Goal: Task Accomplishment & Management: Use online tool/utility

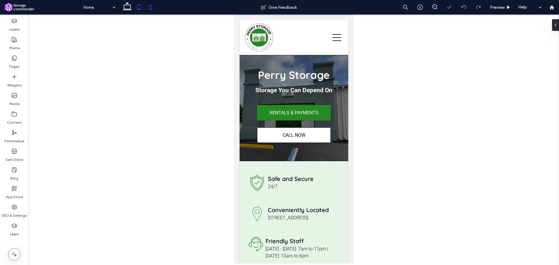
click at [138, 7] on icon at bounding box center [139, 7] width 12 height 12
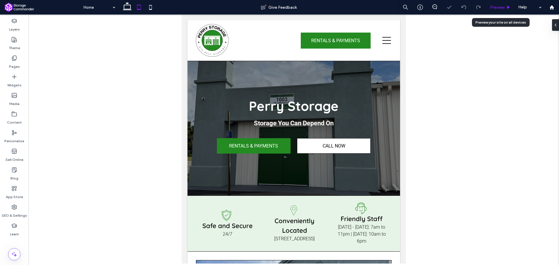
click at [499, 5] on span "Preview" at bounding box center [497, 7] width 15 height 5
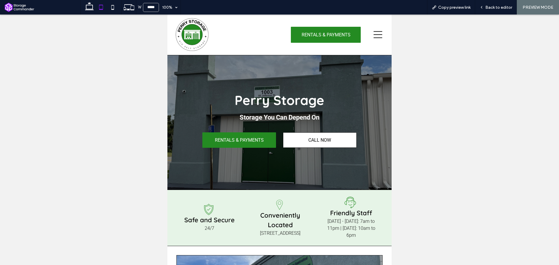
click at [376, 36] on icon at bounding box center [378, 34] width 9 height 9
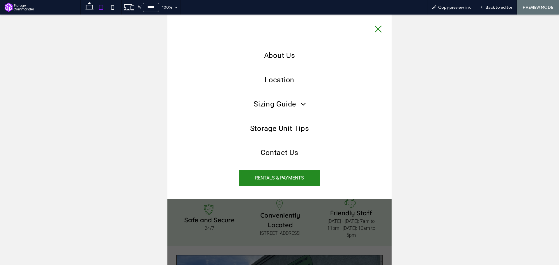
click at [376, 29] on icon at bounding box center [378, 29] width 9 height 9
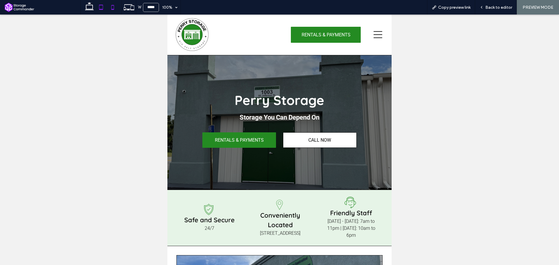
click at [112, 5] on icon at bounding box center [113, 7] width 12 height 12
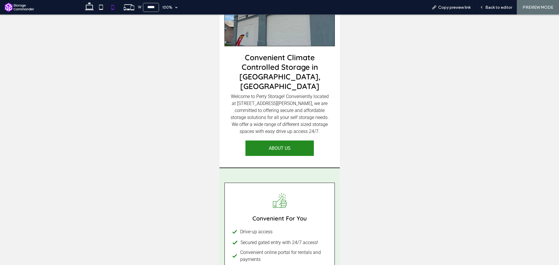
scroll to position [408, 0]
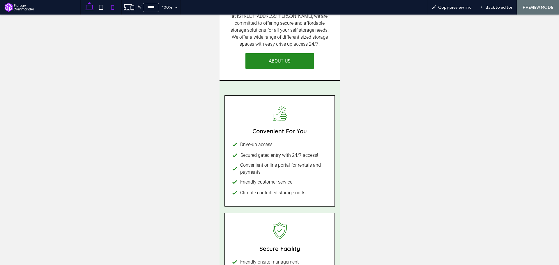
click at [91, 9] on use at bounding box center [89, 6] width 9 height 8
type input "******"
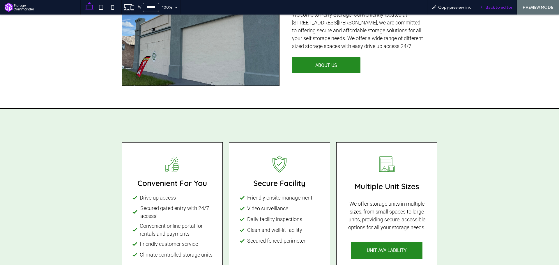
click at [491, 10] on div "Back to editor" at bounding box center [496, 7] width 42 height 15
click at [495, 10] on div "Back to editor" at bounding box center [496, 7] width 42 height 15
click at [494, 9] on span "Back to editor" at bounding box center [498, 7] width 27 height 5
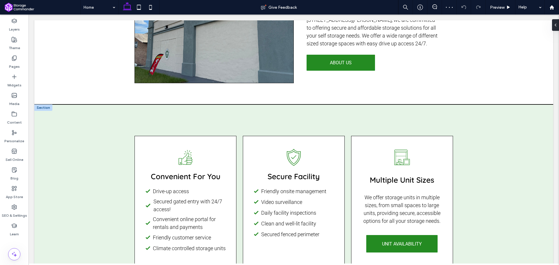
scroll to position [394, 0]
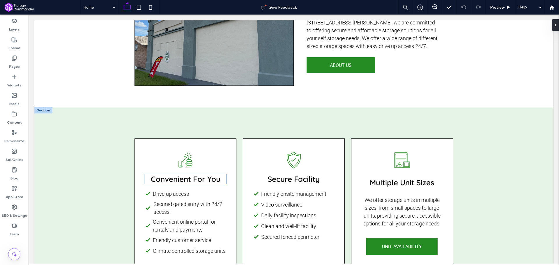
click at [198, 174] on div "Convenient For You" at bounding box center [185, 179] width 82 height 10
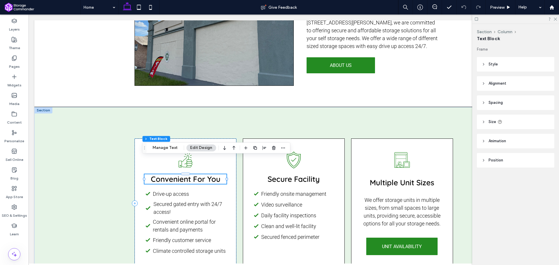
click at [198, 174] on span "Convenient For You" at bounding box center [186, 179] width 70 height 10
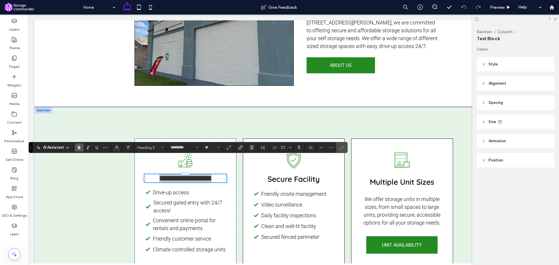
click at [69, 145] on div "AI Assistant" at bounding box center [53, 148] width 38 height 6
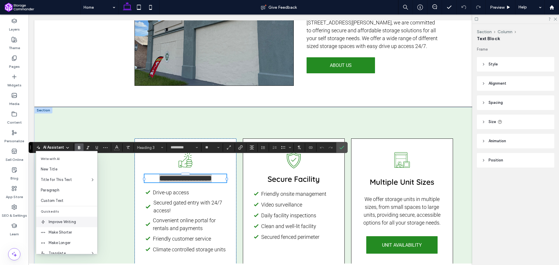
click at [72, 221] on span "Improve Writing" at bounding box center [73, 222] width 49 height 6
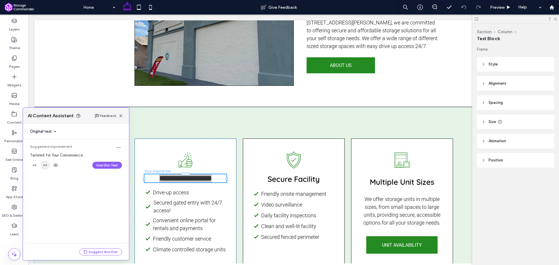
click at [44, 166] on icon "button" at bounding box center [45, 165] width 5 height 5
click at [36, 210] on icon "button" at bounding box center [34, 209] width 5 height 5
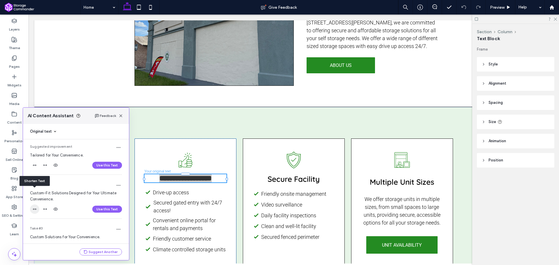
scroll to position [15, 0]
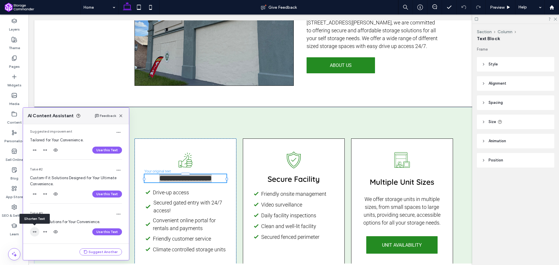
click at [34, 232] on use "button" at bounding box center [35, 232] width 4 height 2
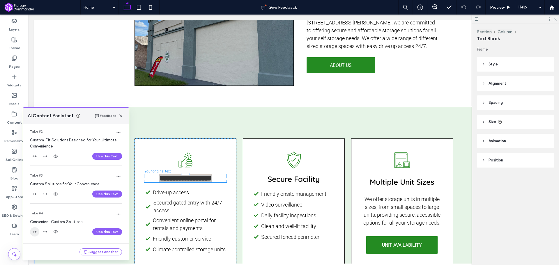
click at [36, 232] on use "button" at bounding box center [35, 232] width 4 height 2
click at [36, 231] on icon "button" at bounding box center [34, 232] width 5 height 5
click at [120, 116] on div "Feedback" at bounding box center [110, 115] width 30 height 7
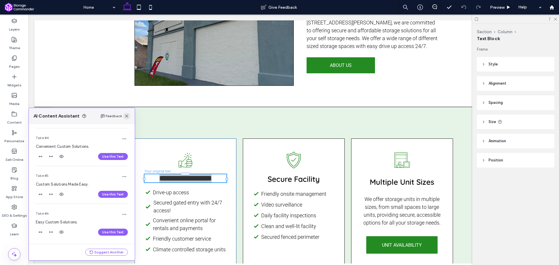
click at [127, 118] on icon "button" at bounding box center [126, 116] width 5 height 5
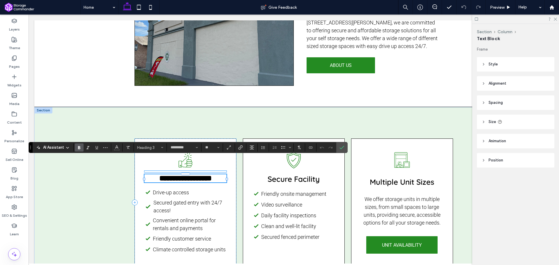
type input "******"
type input "**"
type input "*********"
type input "**"
click at [198, 175] on span "**********" at bounding box center [185, 178] width 47 height 7
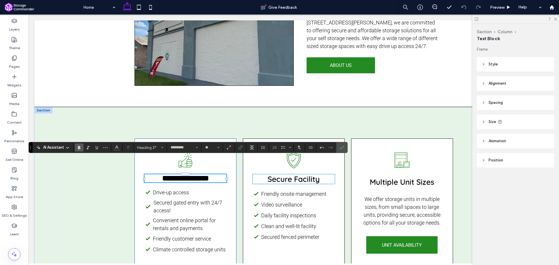
click at [297, 174] on div "Secure Facility" at bounding box center [294, 179] width 82 height 10
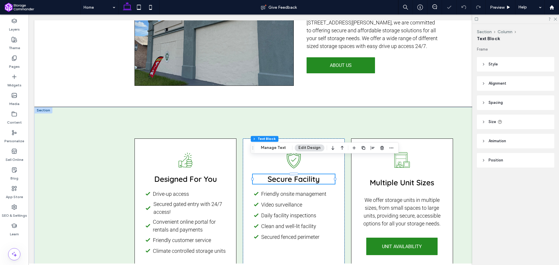
click at [297, 174] on span "Secure Facility" at bounding box center [294, 179] width 52 height 10
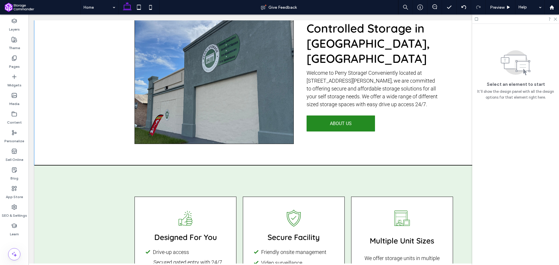
scroll to position [365, 0]
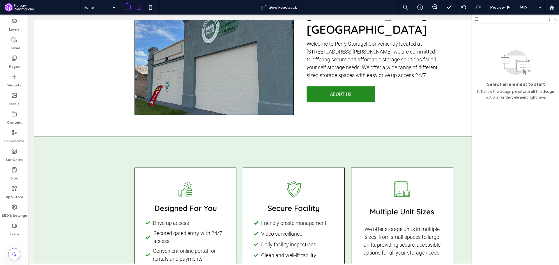
click at [138, 9] on use at bounding box center [139, 7] width 4 height 5
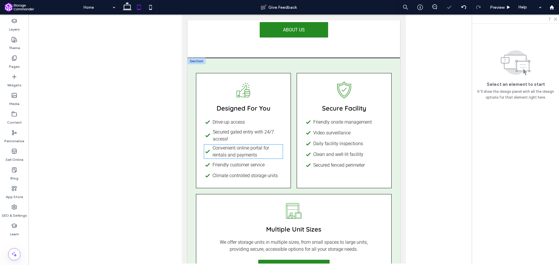
scroll to position [438, 0]
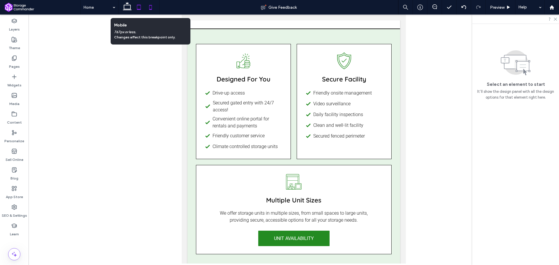
click at [148, 4] on icon at bounding box center [151, 7] width 12 height 12
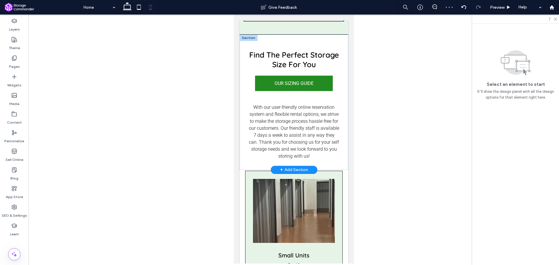
scroll to position [845, 0]
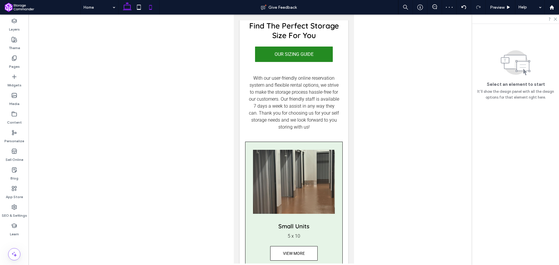
click at [128, 12] on icon at bounding box center [127, 7] width 12 height 12
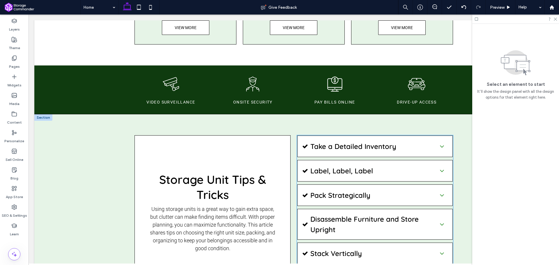
scroll to position [890, 0]
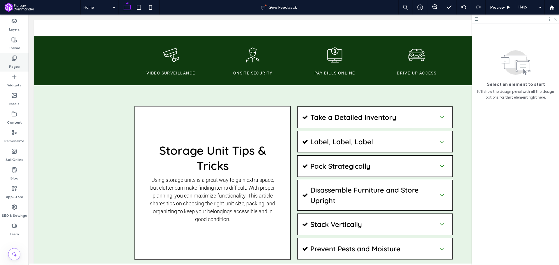
click at [27, 65] on div "Pages" at bounding box center [14, 62] width 29 height 19
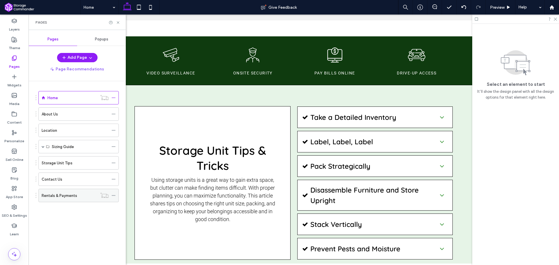
click at [73, 194] on label "Rentals & Payments" at bounding box center [60, 196] width 36 height 10
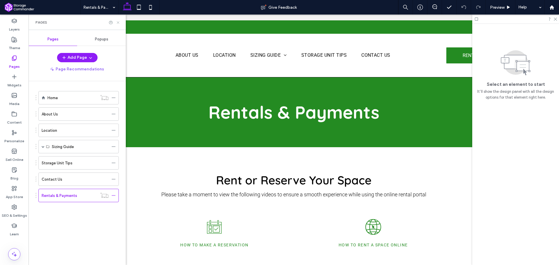
click at [118, 22] on use at bounding box center [118, 22] width 2 height 2
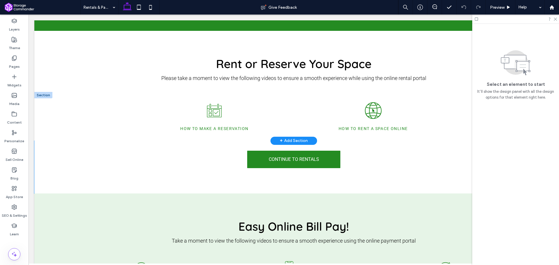
scroll to position [262, 0]
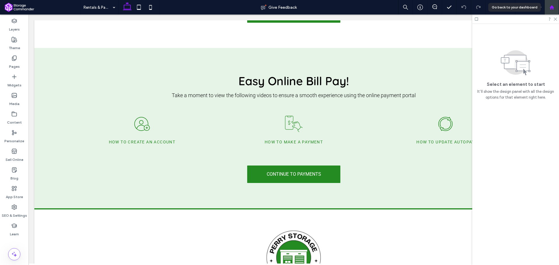
click at [548, 7] on div at bounding box center [552, 7] width 14 height 5
